Goal: Task Accomplishment & Management: Complete application form

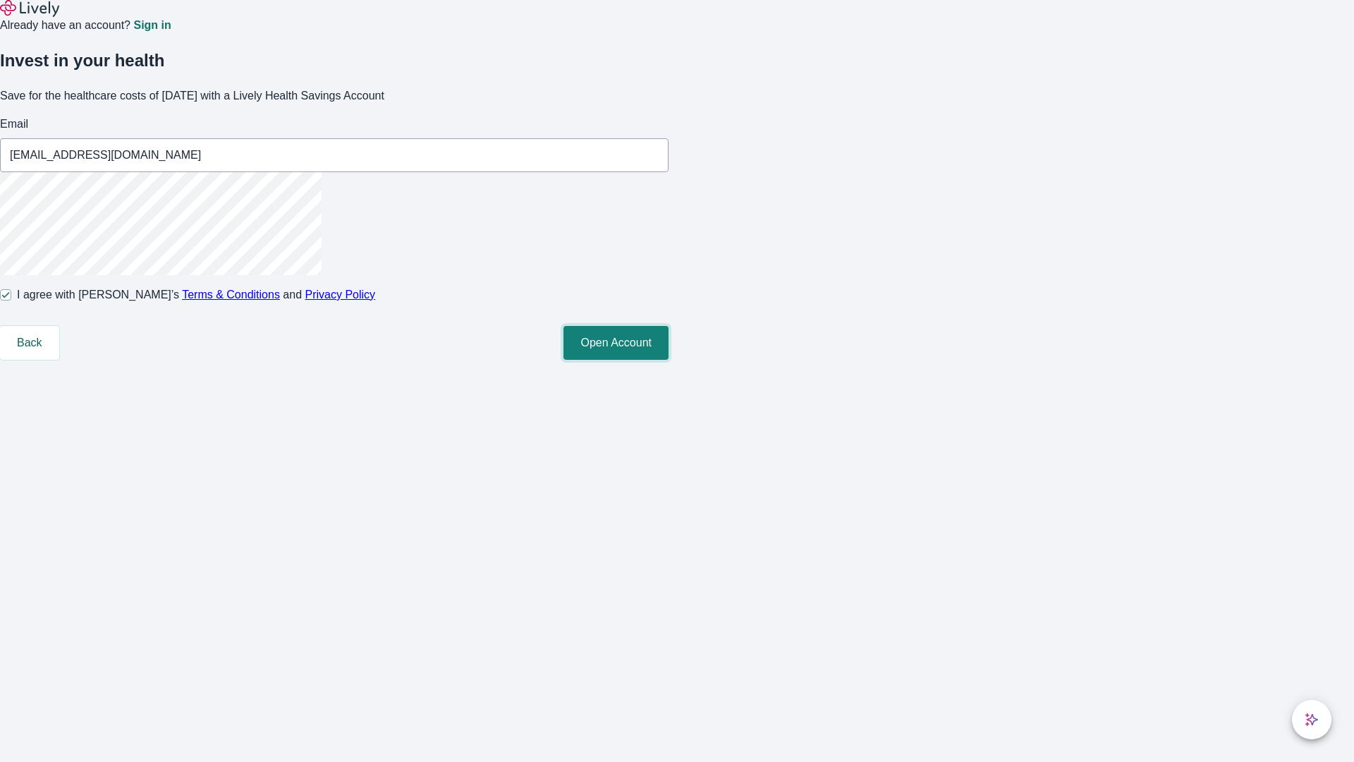
click at [669, 360] on button "Open Account" at bounding box center [616, 343] width 105 height 34
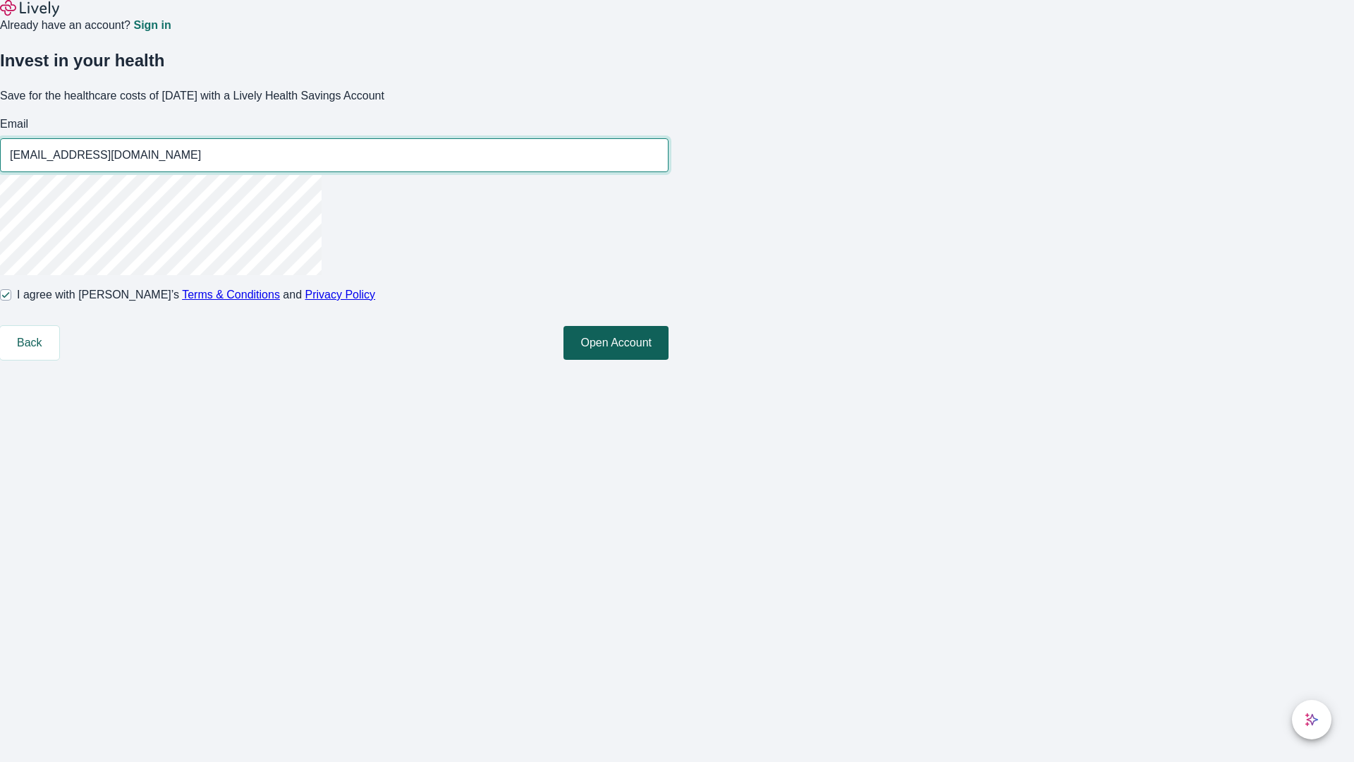
type input "[EMAIL_ADDRESS][DOMAIN_NAME]"
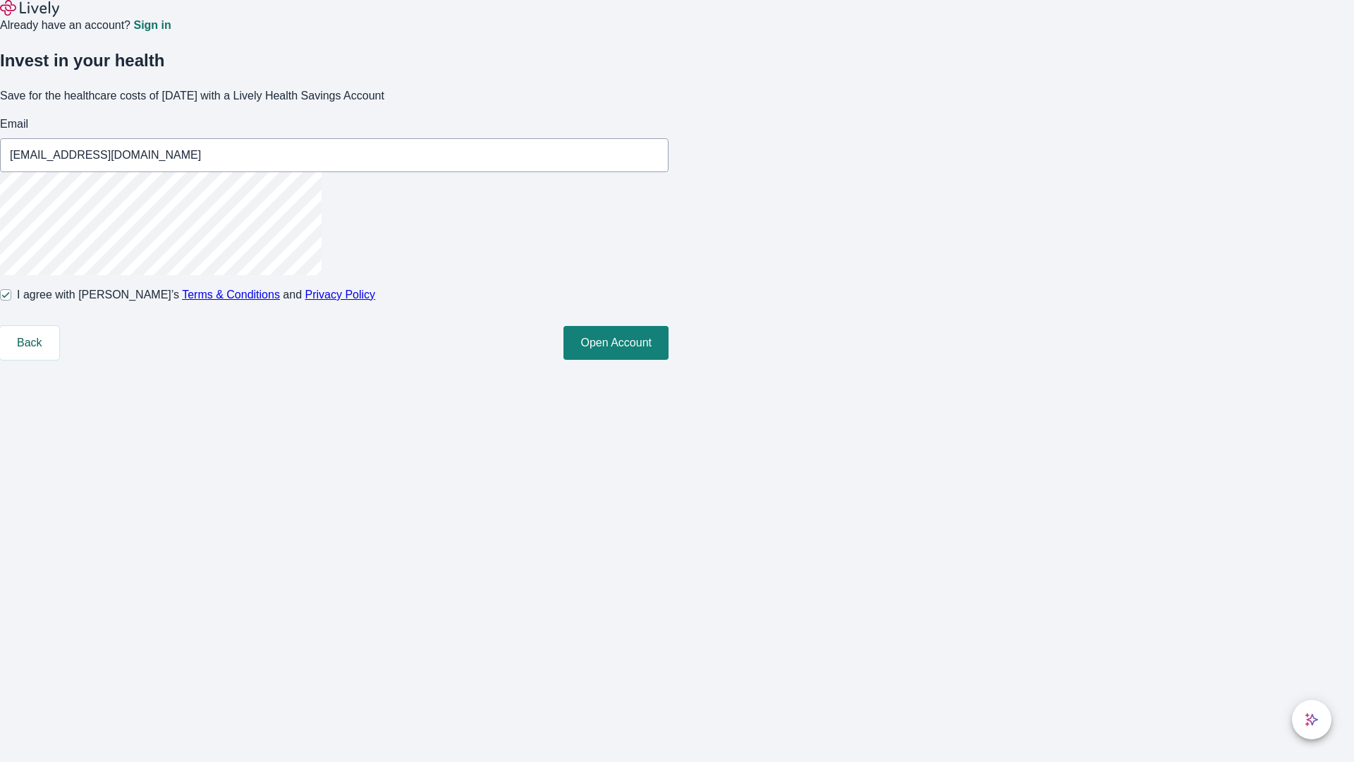
click at [11, 300] on input "I agree with Lively’s Terms & Conditions and Privacy Policy" at bounding box center [5, 294] width 11 height 11
checkbox input "false"
type input "[EMAIL_ADDRESS][DOMAIN_NAME]"
click at [11, 300] on input "I agree with Lively’s Terms & Conditions and Privacy Policy" at bounding box center [5, 294] width 11 height 11
checkbox input "true"
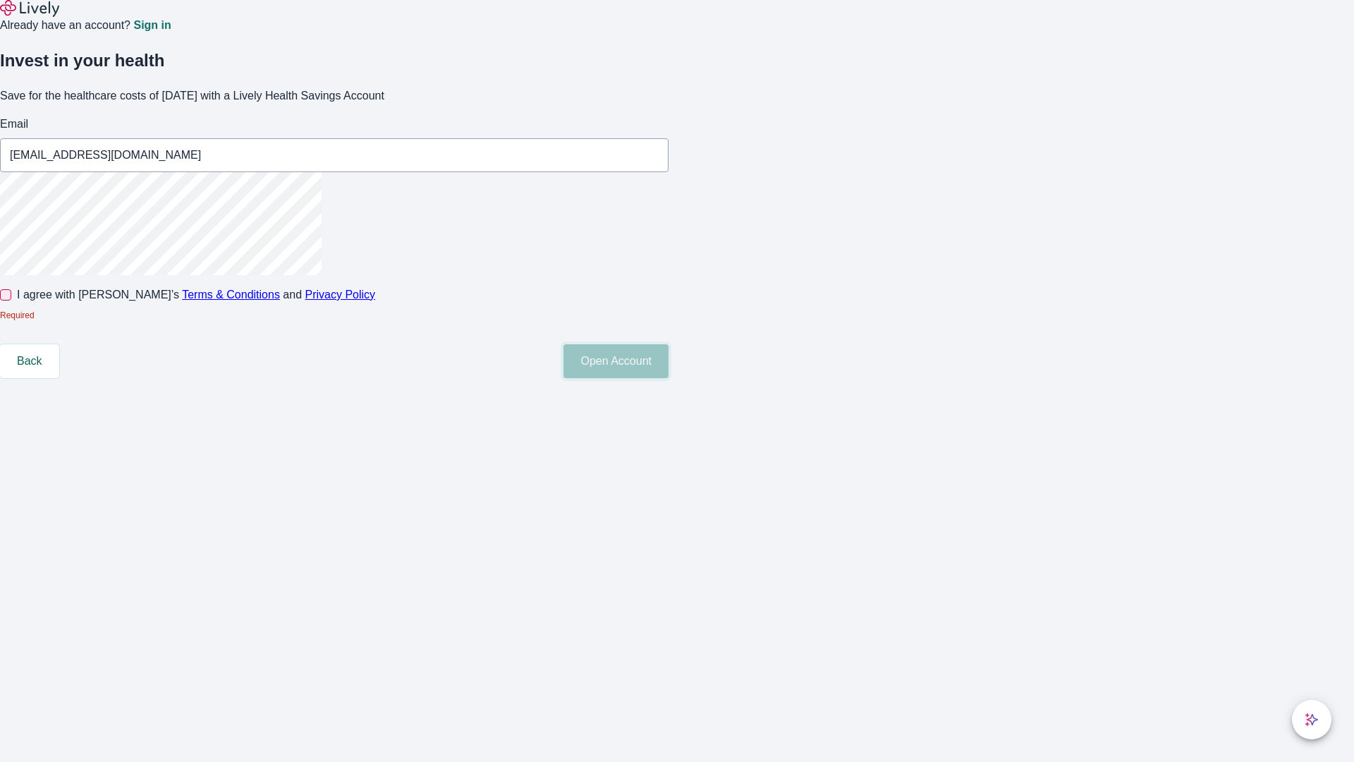
click at [669, 378] on button "Open Account" at bounding box center [616, 361] width 105 height 34
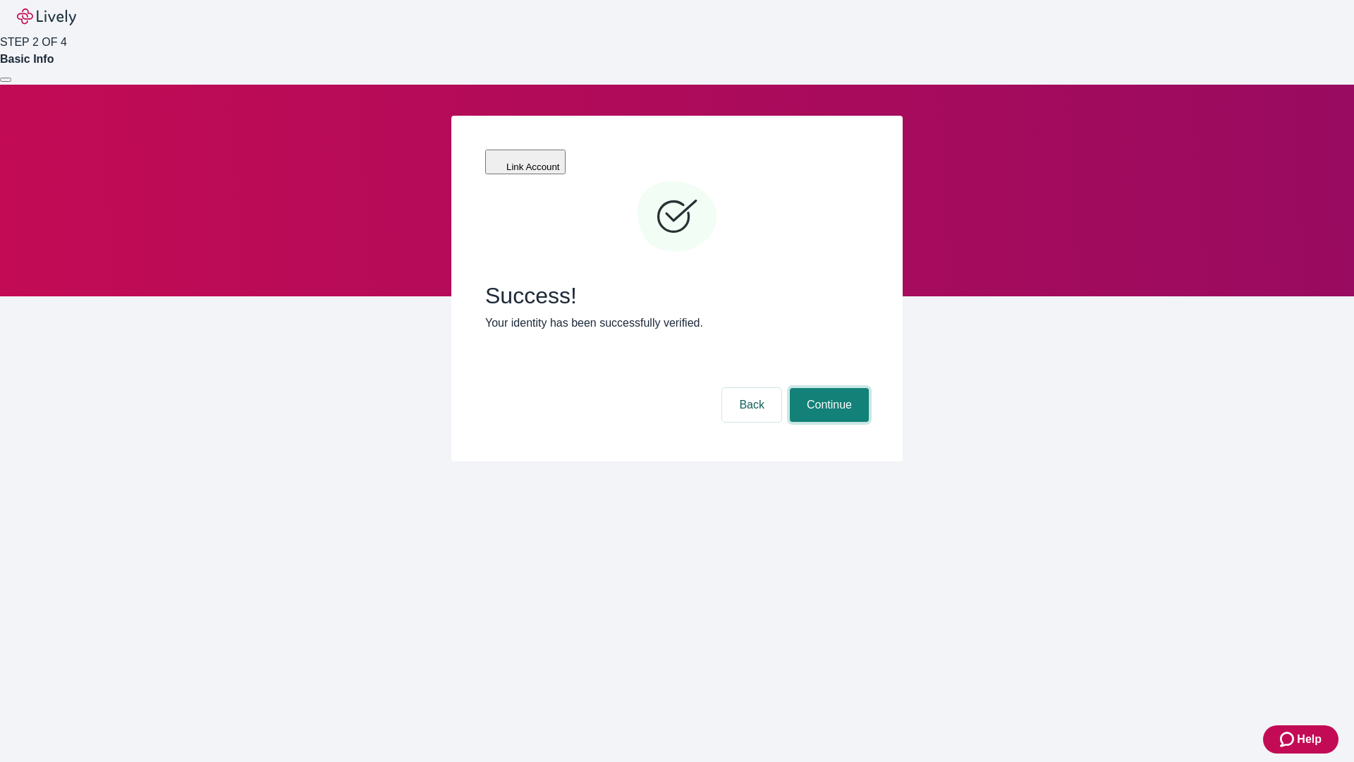
click at [827, 388] on button "Continue" at bounding box center [829, 405] width 79 height 34
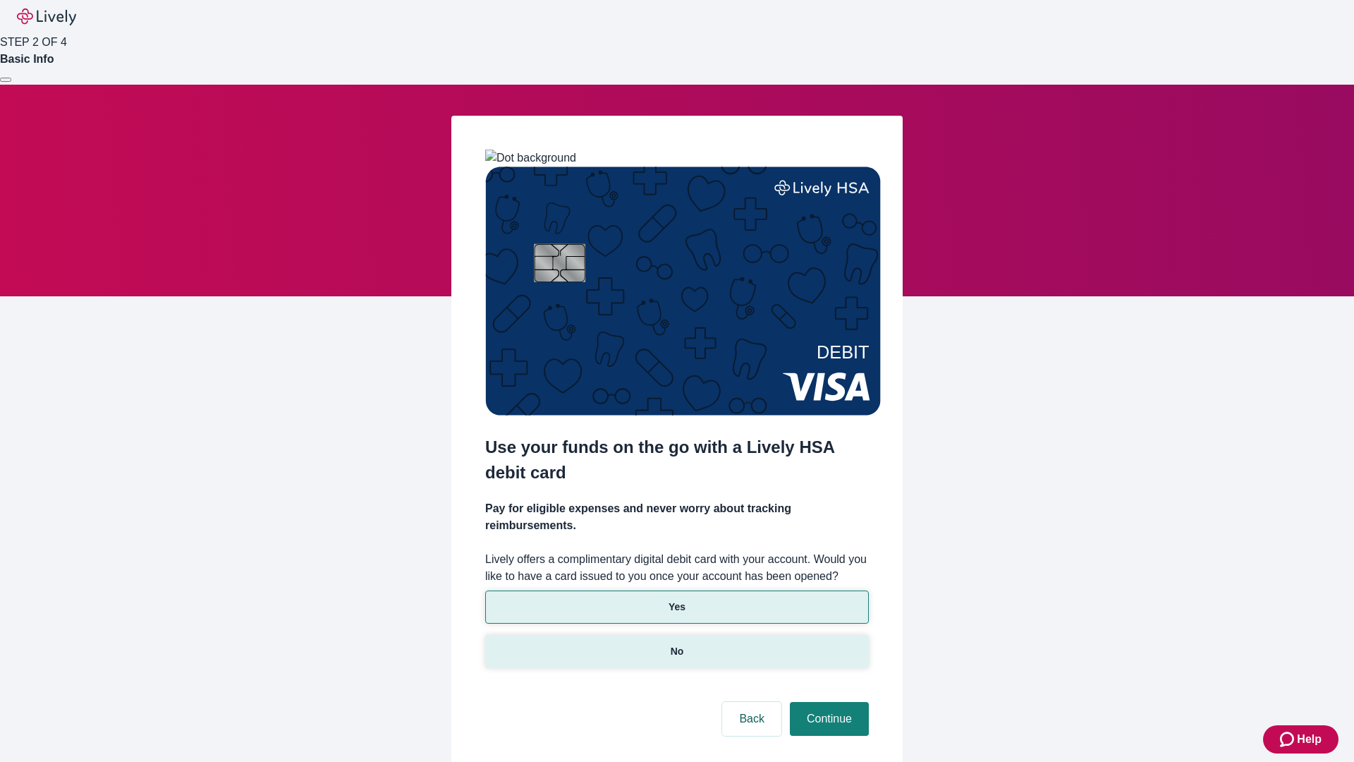
click at [676, 644] on p "No" at bounding box center [677, 651] width 13 height 15
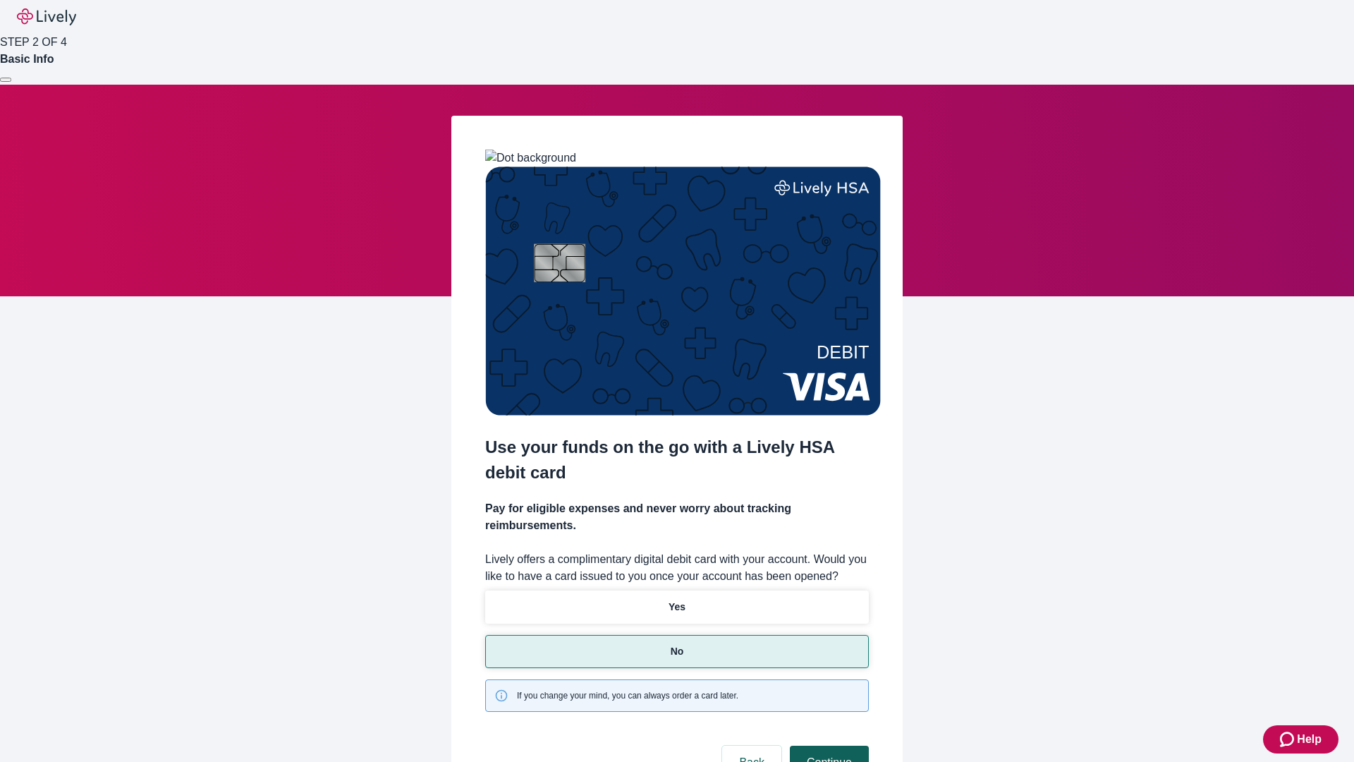
click at [827, 745] on button "Continue" at bounding box center [829, 762] width 79 height 34
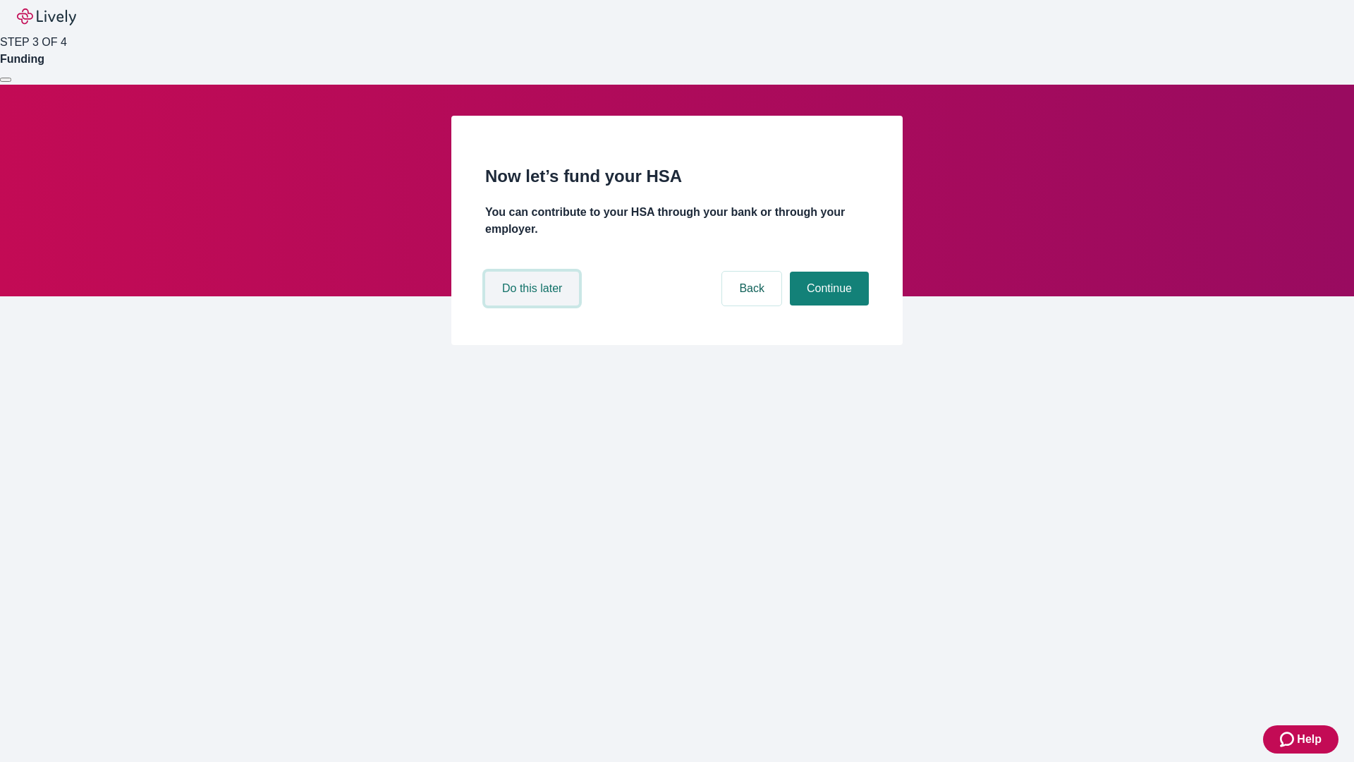
click at [534, 305] on button "Do this later" at bounding box center [532, 289] width 94 height 34
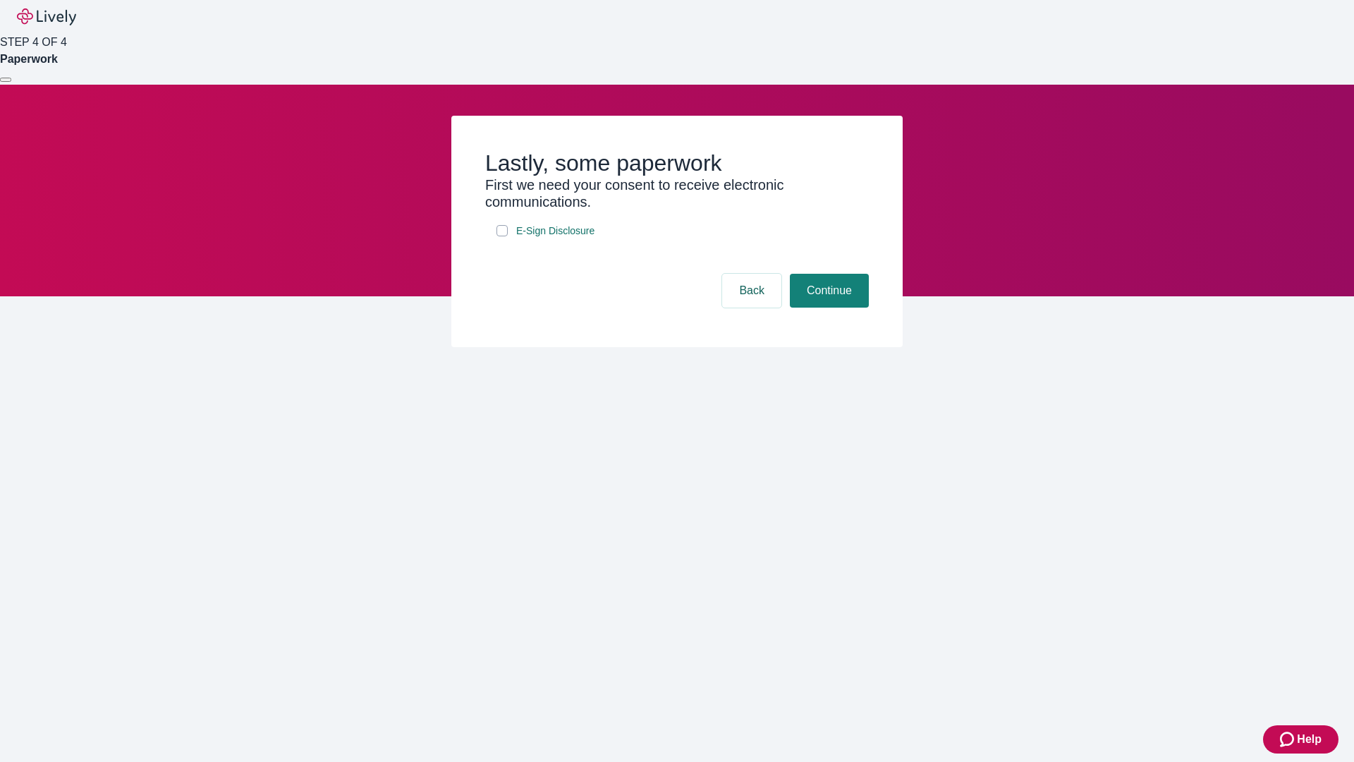
click at [502, 236] on input "E-Sign Disclosure" at bounding box center [502, 230] width 11 height 11
checkbox input "true"
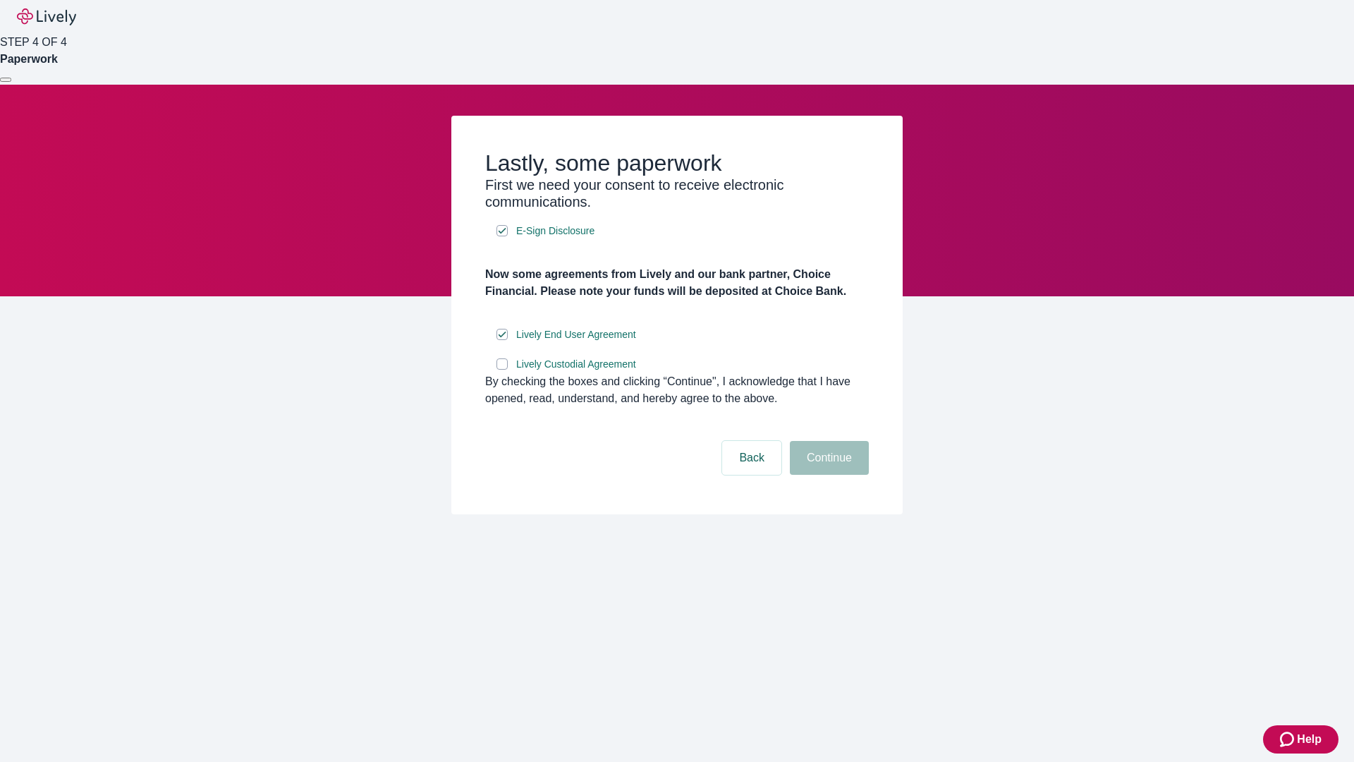
click at [502, 370] on input "Lively Custodial Agreement" at bounding box center [502, 363] width 11 height 11
checkbox input "true"
click at [827, 475] on button "Continue" at bounding box center [829, 458] width 79 height 34
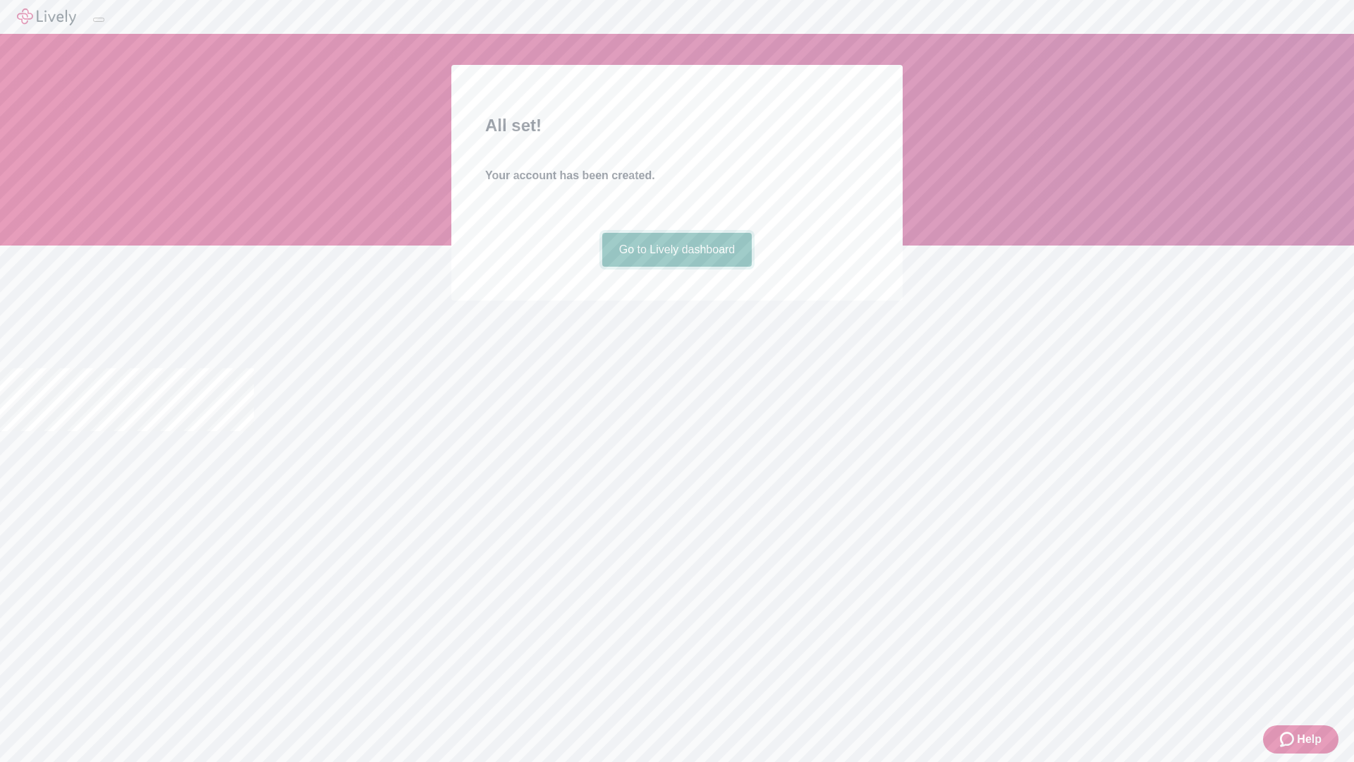
click at [676, 267] on link "Go to Lively dashboard" at bounding box center [677, 250] width 150 height 34
